Goal: Transaction & Acquisition: Purchase product/service

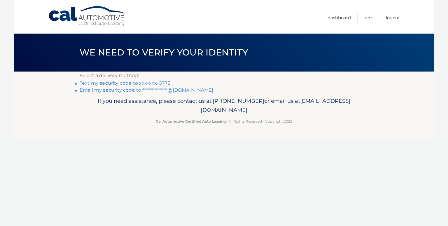
click at [110, 83] on link "Text my security code to xxx-xxx-0778" at bounding box center [125, 83] width 91 height 6
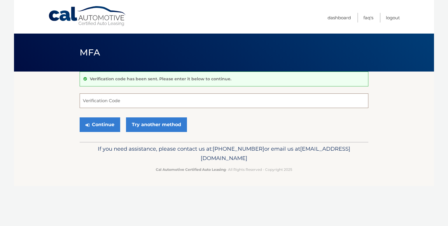
click at [98, 103] on input "Verification Code" at bounding box center [224, 100] width 288 height 15
type input "154128"
click at [97, 124] on button "Continue" at bounding box center [100, 124] width 41 height 15
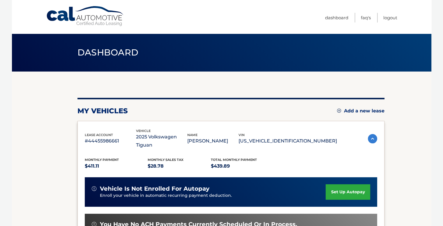
click at [399, 149] on section "my vehicles Add a new lease lease account #44455986661 vehicle 2025 Volkswagen …" at bounding box center [222, 194] width 420 height 246
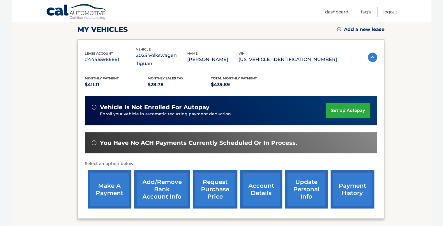
scroll to position [105, 0]
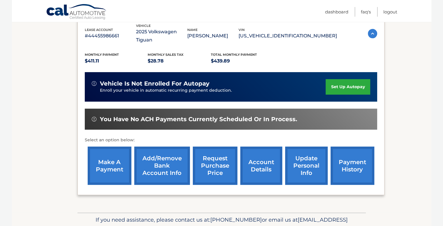
click at [109, 158] on link "make a payment" at bounding box center [110, 165] width 44 height 38
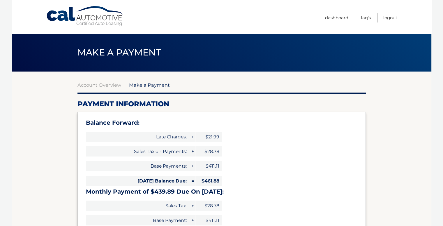
select select "OGI2YmEwOWYtYWIxYS00ZTYxLTk4NzktNTQ2ZTNiZmQ1MzYy"
click at [284, 147] on div "Balance Forward: Late Charges: + $21.99 Sales Tax on Payments: + $28.78 Base Pa…" at bounding box center [222, 178] width 288 height 133
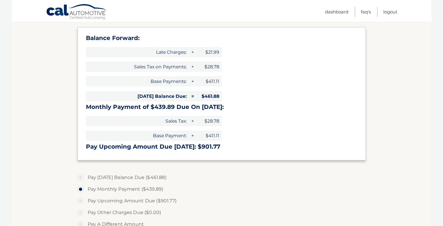
scroll to position [93, 0]
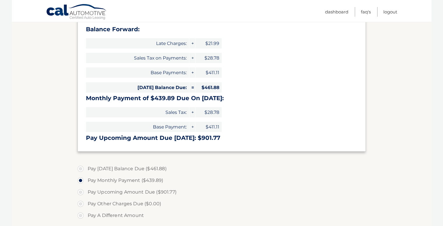
click at [80, 169] on label "Pay Today's Balance Due ($461.88)" at bounding box center [222, 169] width 288 height 12
click at [80, 169] on input "Pay Today's Balance Due ($461.88)" at bounding box center [83, 167] width 6 height 9
radio input "true"
type input "461.88"
click at [247, 190] on label "Pay Upcoming Amount Due ($901.77)" at bounding box center [222, 192] width 288 height 12
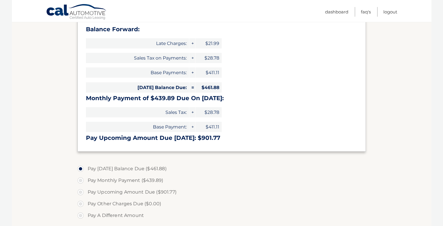
click at [86, 190] on input "Pay Upcoming Amount Due ($901.77)" at bounding box center [83, 190] width 6 height 9
radio input "true"
type input "901.77"
click at [80, 209] on input "Pay A Different Amount" at bounding box center [83, 213] width 6 height 9
radio input "true"
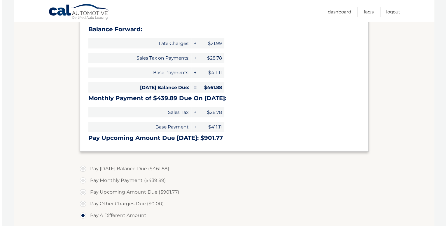
scroll to position [219, 0]
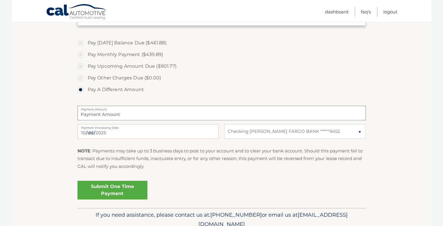
type input "0"
click at [80, 43] on label "Pay Today's Balance Due ($461.88)" at bounding box center [222, 43] width 288 height 12
click at [80, 43] on input "Pay Today's Balance Due ($461.88)" at bounding box center [83, 41] width 6 height 9
radio input "true"
type input "461.88"
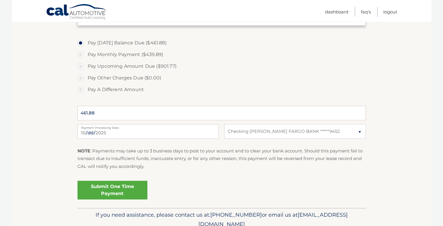
click at [106, 191] on link "Submit One Time Payment" at bounding box center [113, 189] width 70 height 19
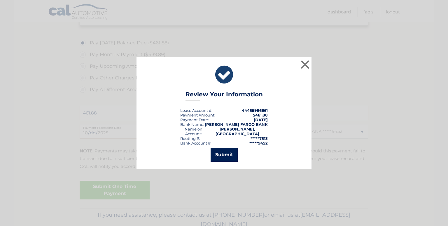
click at [227, 152] on button "Submit" at bounding box center [223, 154] width 27 height 14
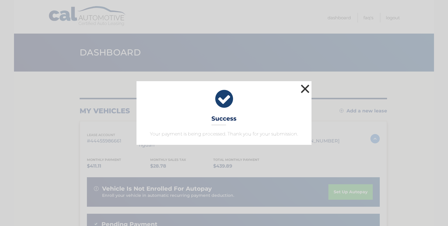
click at [305, 90] on button "×" at bounding box center [305, 89] width 12 height 12
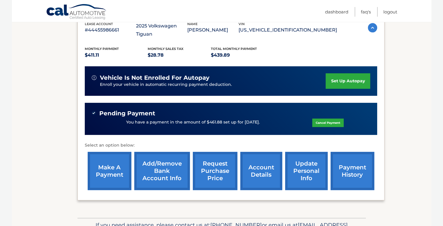
scroll to position [117, 0]
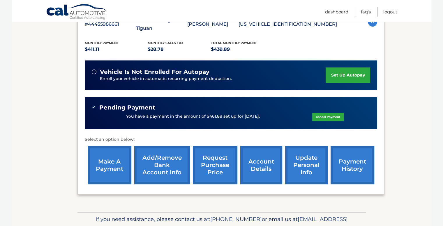
click at [337, 154] on link "payment history" at bounding box center [353, 165] width 44 height 38
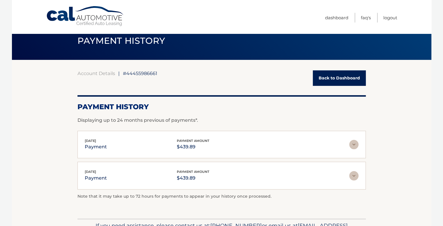
scroll to position [48, 0]
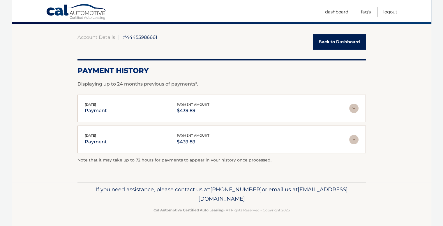
click at [352, 138] on img at bounding box center [353, 139] width 9 height 9
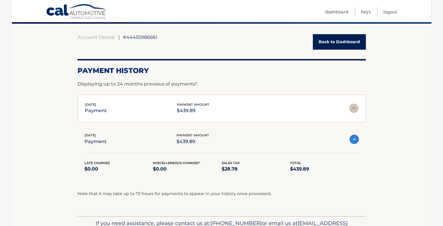
click at [353, 108] on img at bounding box center [353, 107] width 9 height 9
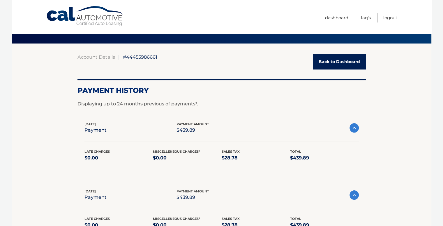
scroll to position [0, 0]
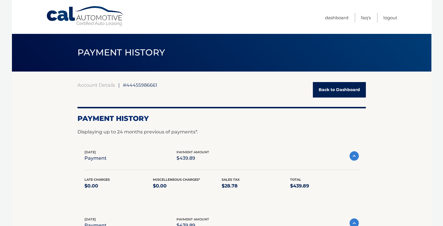
click at [344, 85] on link "Back to Dashboard" at bounding box center [339, 89] width 53 height 15
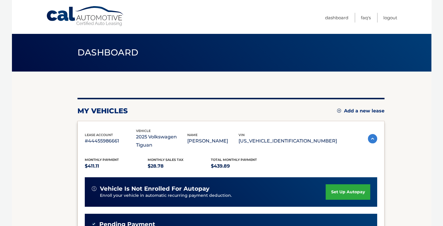
click at [411, 146] on section "my vehicles Add a new lease lease account #44455986661 vehicle 2025 Volkswagen …" at bounding box center [222, 199] width 420 height 257
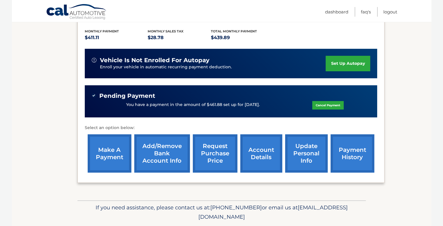
scroll to position [138, 0]
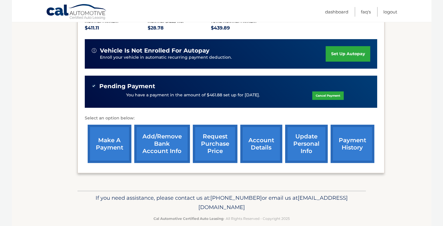
click at [259, 136] on link "account details" at bounding box center [261, 143] width 42 height 38
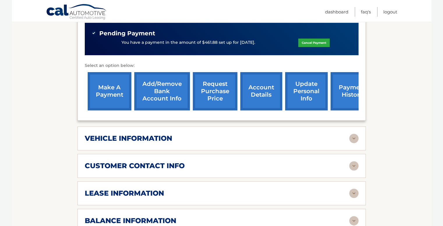
scroll to position [210, 0]
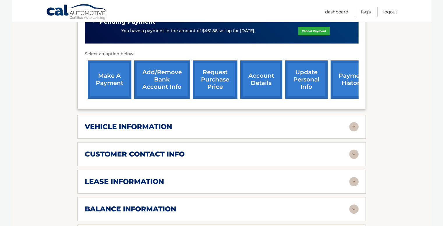
click at [354, 180] on img at bounding box center [353, 181] width 9 height 9
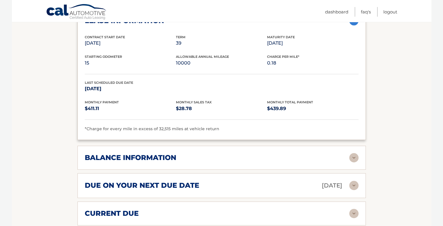
scroll to position [373, 0]
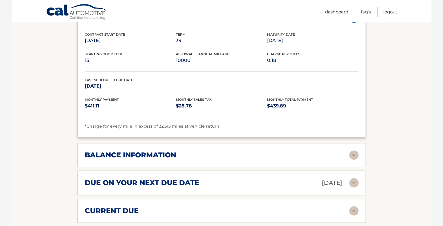
click at [353, 154] on img at bounding box center [353, 154] width 9 height 9
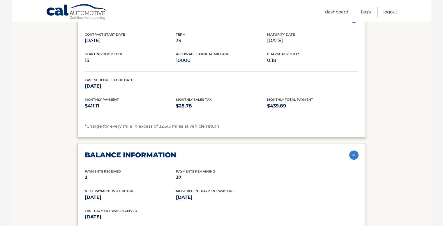
click at [387, 14] on link "Logout" at bounding box center [390, 12] width 14 height 10
